Goal: Information Seeking & Learning: Understand process/instructions

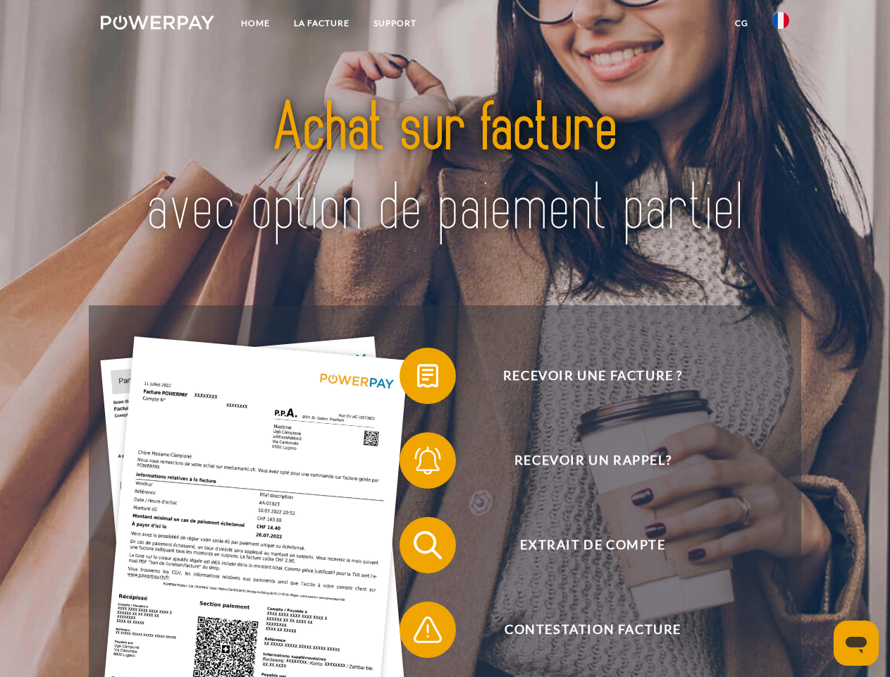
click at [157, 25] on img at bounding box center [157, 23] width 113 height 14
click at [781, 25] on img at bounding box center [780, 20] width 17 height 17
click at [741, 23] on link "CG" at bounding box center [741, 23] width 37 height 25
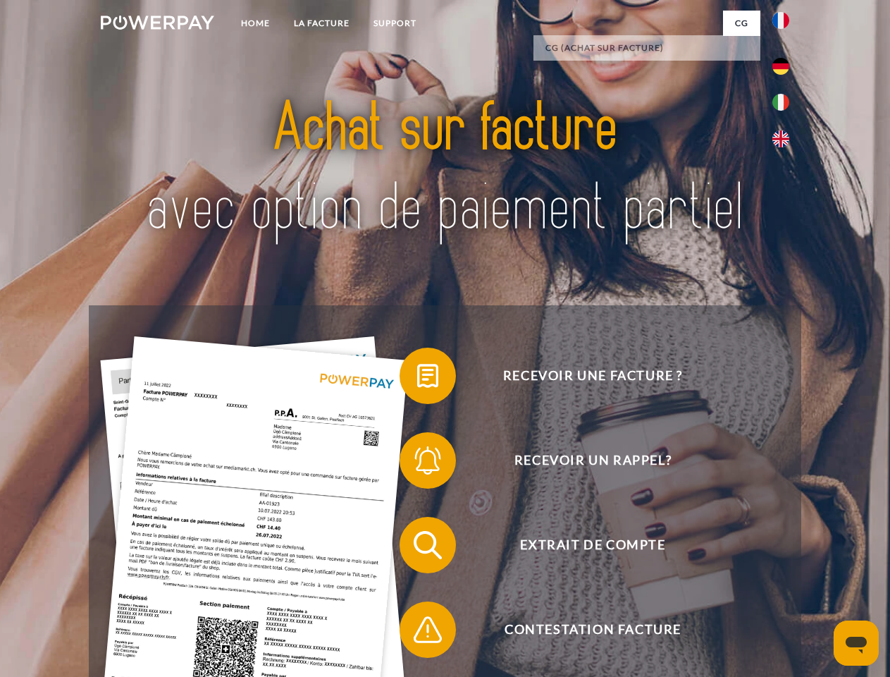
click at [417, 378] on span at bounding box center [406, 375] width 70 height 70
click at [417, 463] on span at bounding box center [406, 460] width 70 height 70
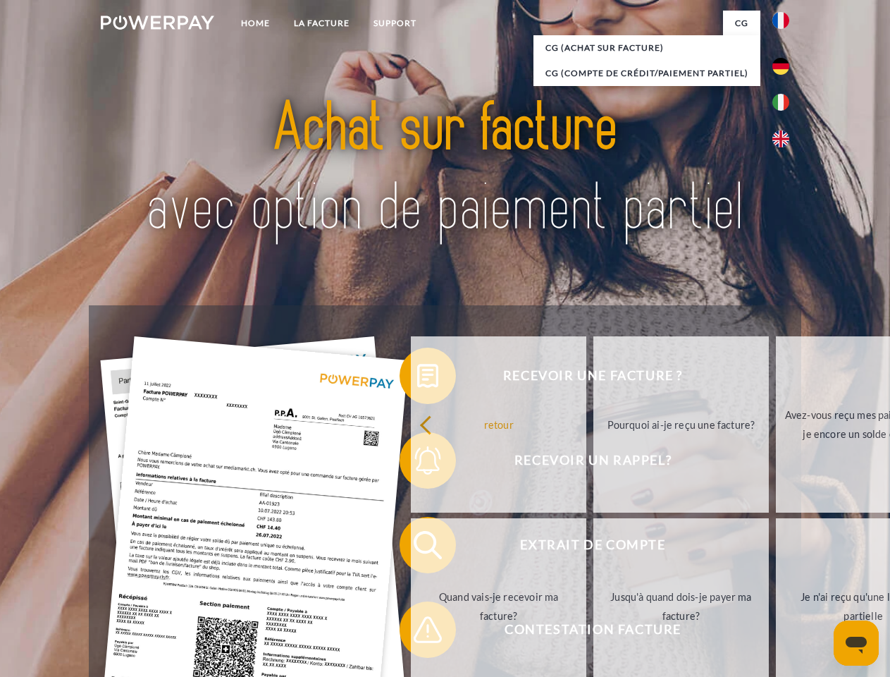
click at [593, 548] on link "Jusqu'à quand dois-je payer ma facture?" at bounding box center [680, 606] width 175 height 176
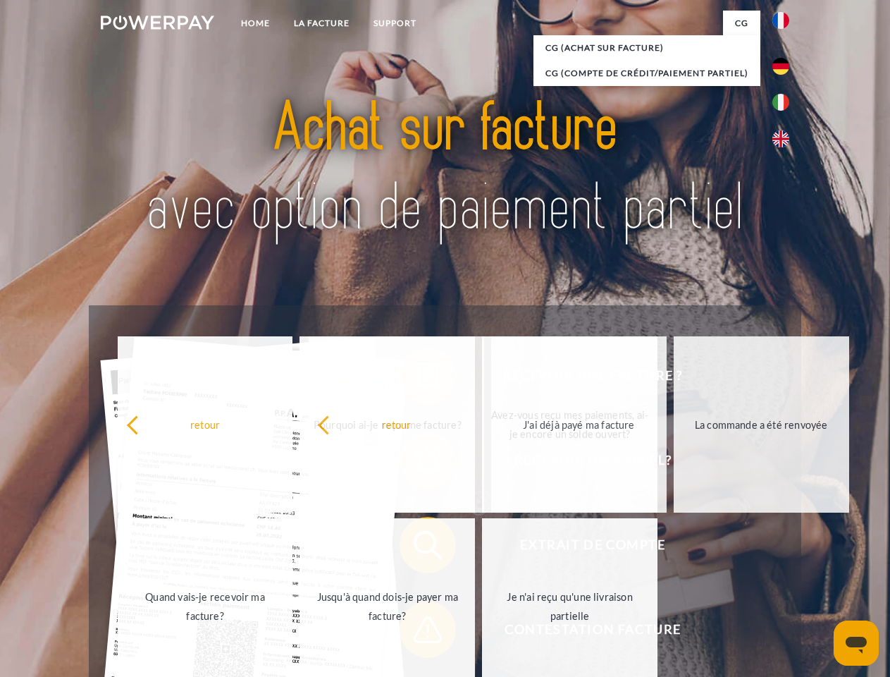
click at [417, 632] on span at bounding box center [406, 629] width 70 height 70
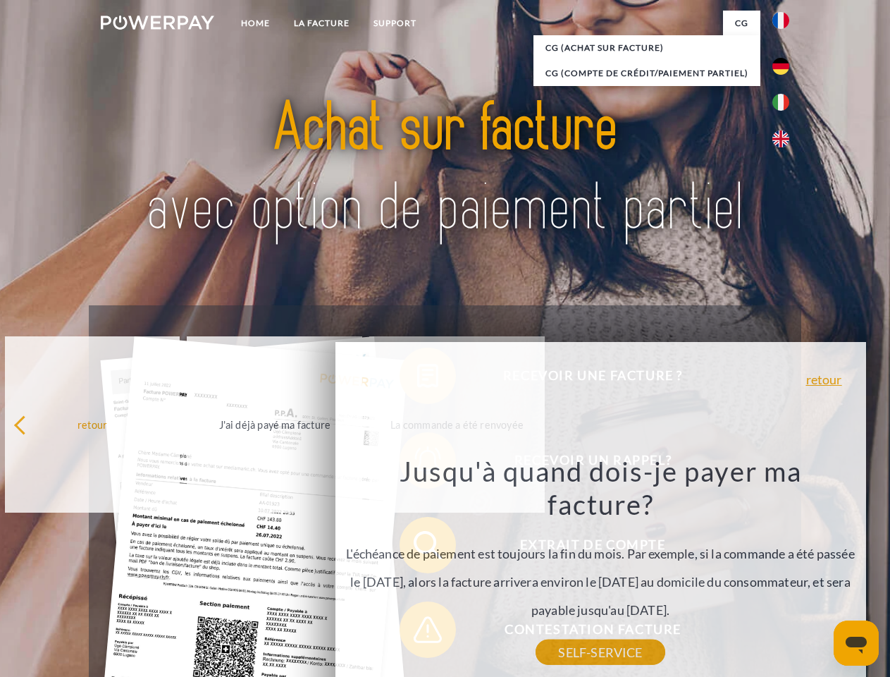
click at [856, 643] on icon "Ouvrir la fenêtre de messagerie" at bounding box center [856, 644] width 21 height 17
